Goal: Task Accomplishment & Management: Manage account settings

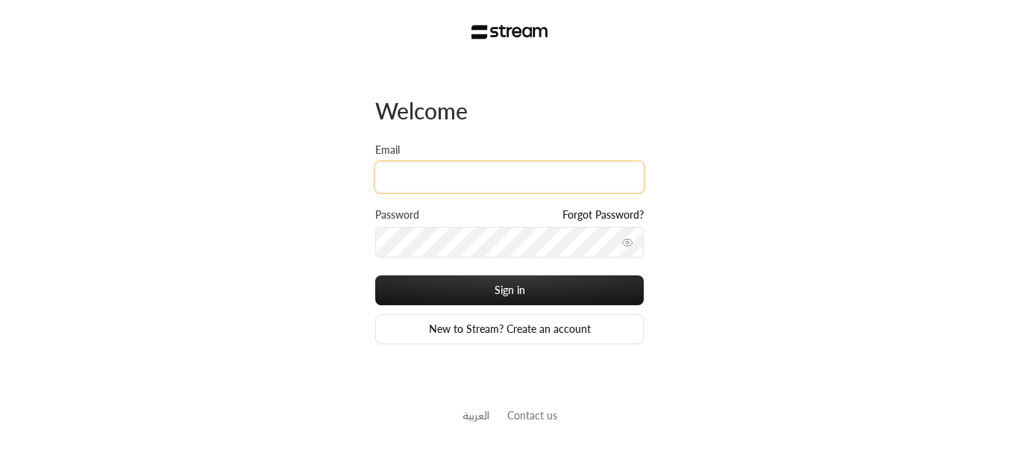
click at [427, 192] on input "Email" at bounding box center [509, 177] width 269 height 31
type input "[PERSON_NAME][EMAIL_ADDRESS][DOMAIN_NAME]"
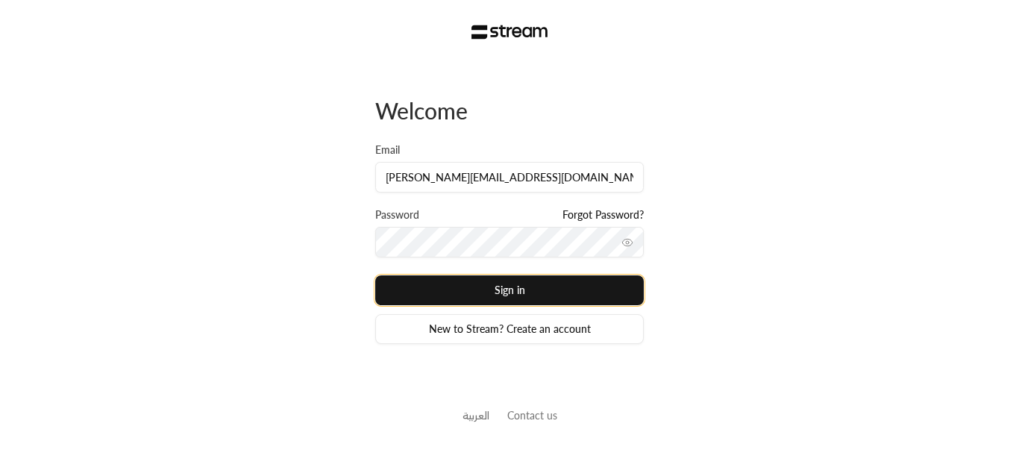
click at [454, 291] on button "Sign in" at bounding box center [509, 290] width 269 height 30
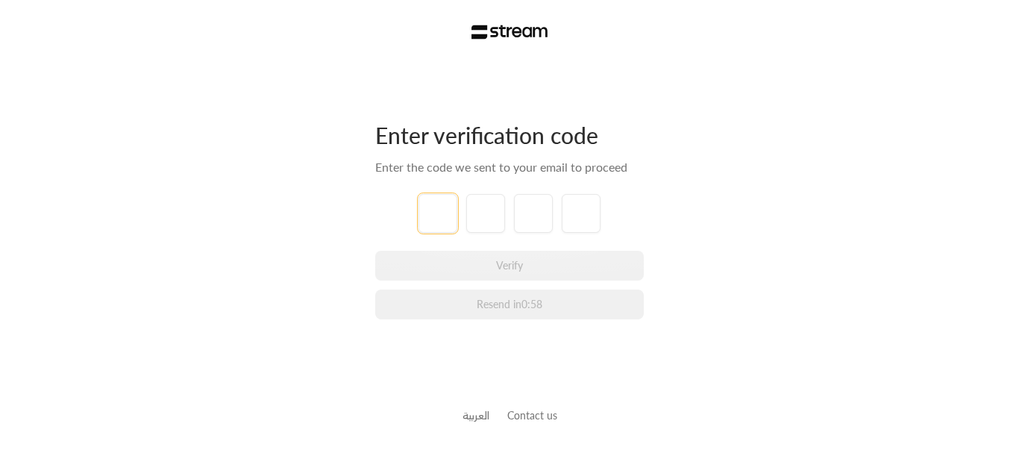
type input "1"
type input "2"
type input "3"
type input "4"
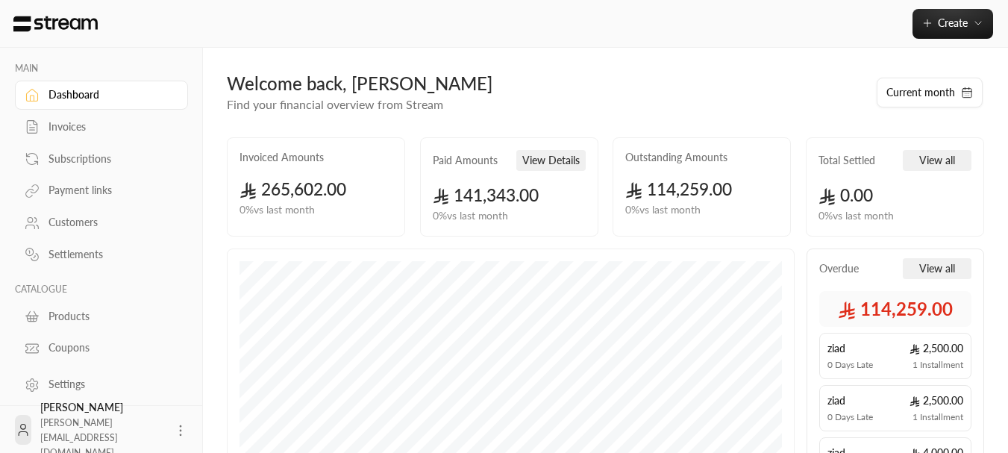
click at [77, 158] on div "Subscriptions" at bounding box center [108, 158] width 121 height 15
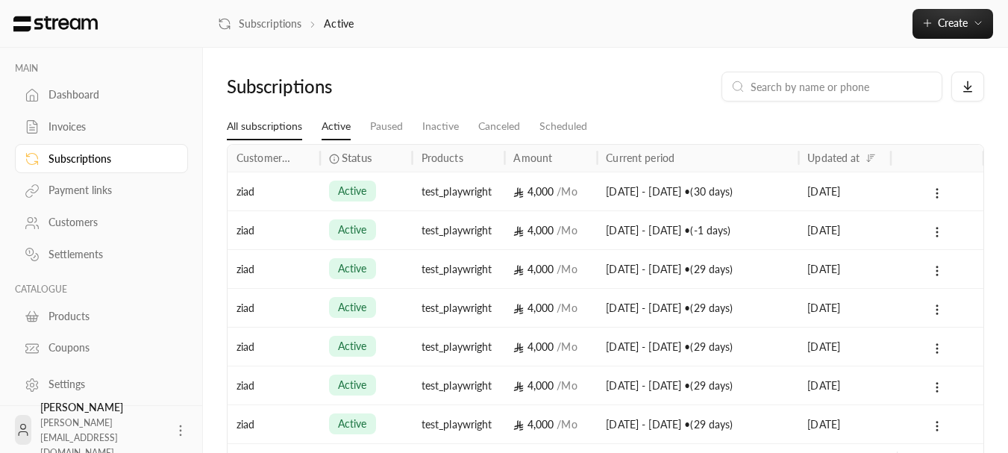
click at [294, 125] on link "All subscriptions" at bounding box center [264, 126] width 75 height 27
click at [322, 193] on div "active" at bounding box center [366, 191] width 93 height 39
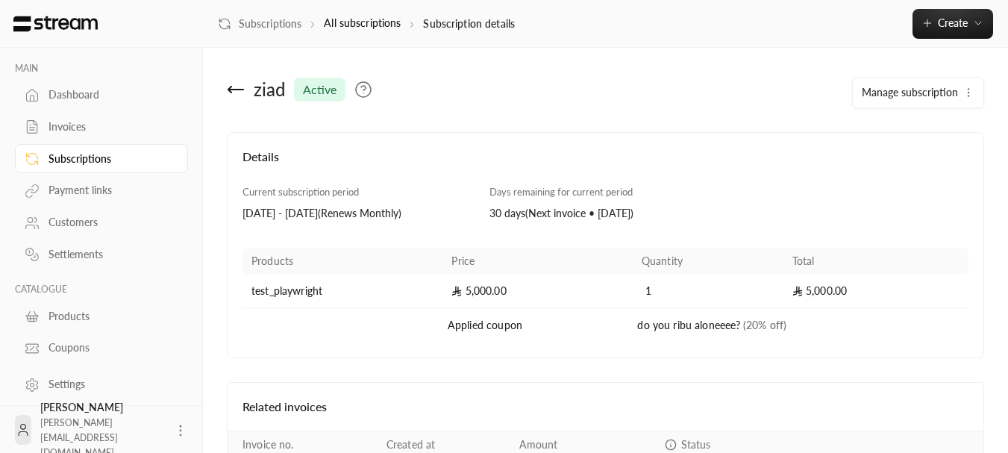
click at [600, 84] on button "Manage subscription" at bounding box center [918, 93] width 131 height 30
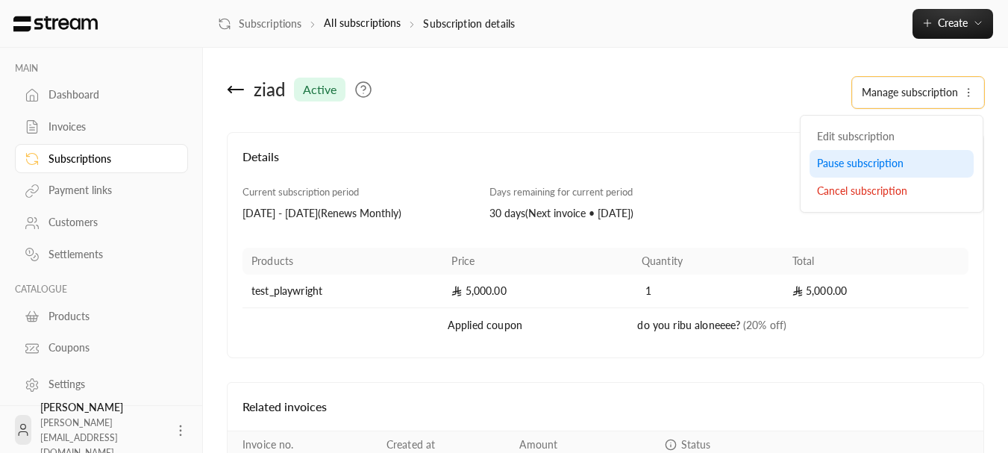
click at [600, 160] on span "Pause subscription" at bounding box center [860, 163] width 87 height 13
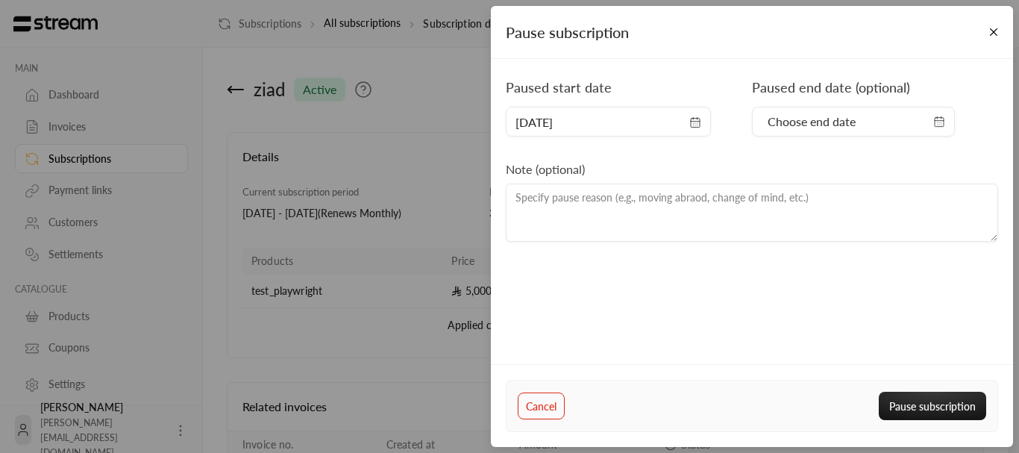
click at [600, 130] on span "Choose end date" at bounding box center [812, 122] width 88 height 18
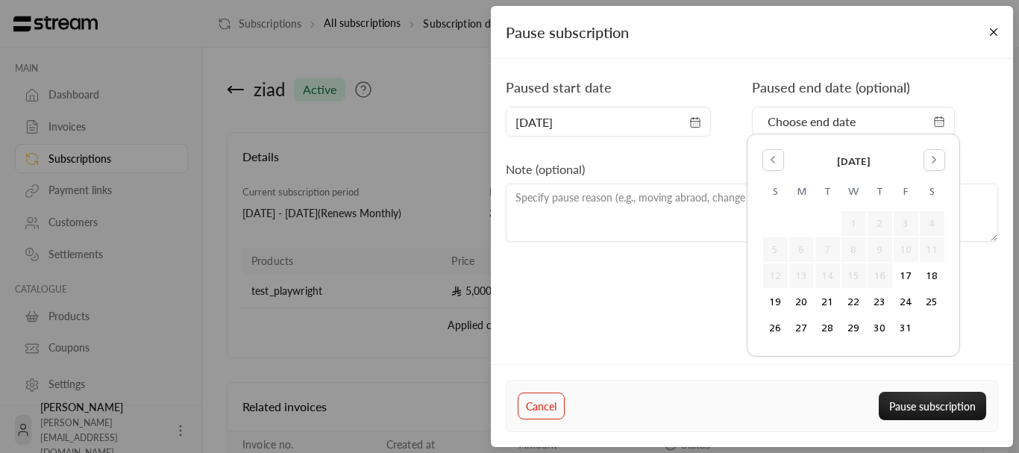
click at [600, 125] on span "Choose end date" at bounding box center [812, 122] width 88 height 18
click at [600, 302] on button "23" at bounding box center [880, 301] width 25 height 25
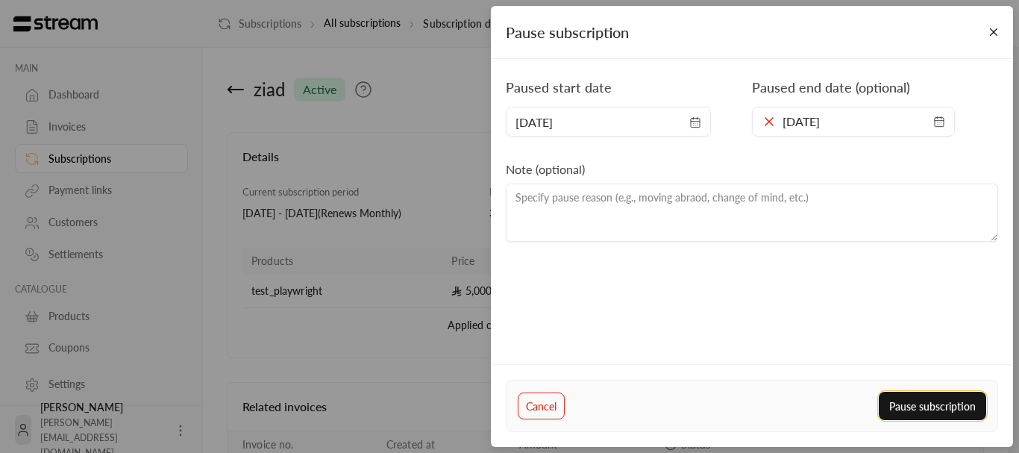
click at [600, 400] on button "Pause subscription" at bounding box center [932, 406] width 107 height 28
